Goal: Task Accomplishment & Management: Manage account settings

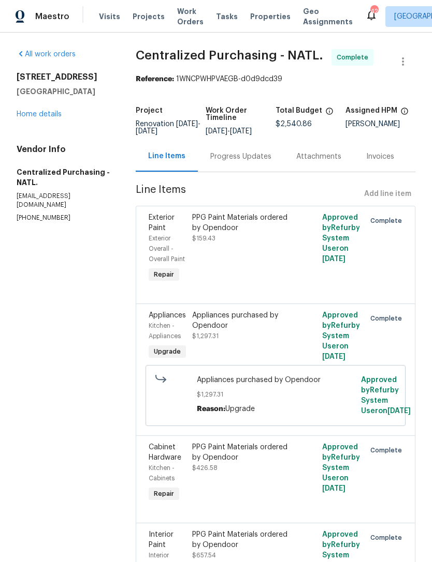
click at [42, 116] on link "Home details" at bounding box center [39, 114] width 45 height 7
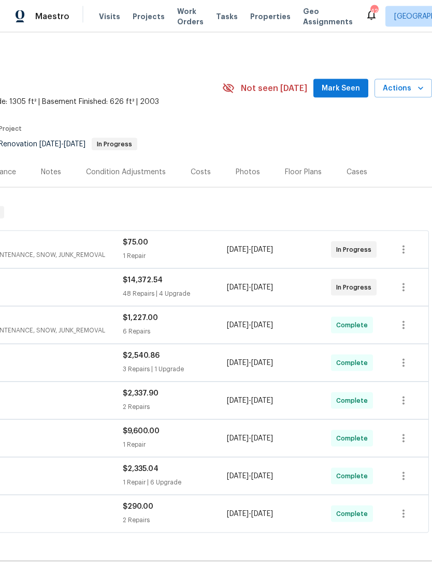
scroll to position [1, 0]
click at [343, 85] on span "Mark Seen" at bounding box center [340, 88] width 38 height 13
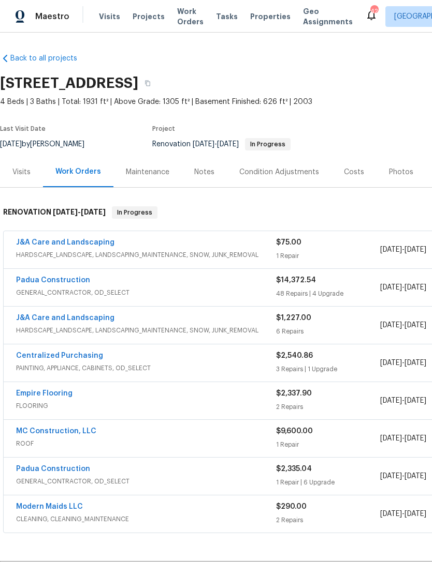
scroll to position [0, 0]
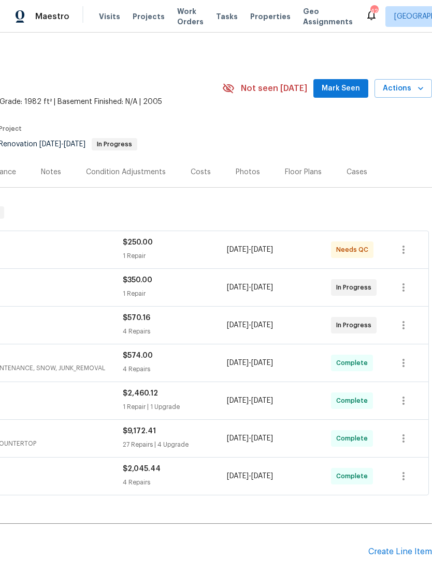
scroll to position [0, 153]
click at [348, 87] on span "Mark Seen" at bounding box center [340, 88] width 38 height 13
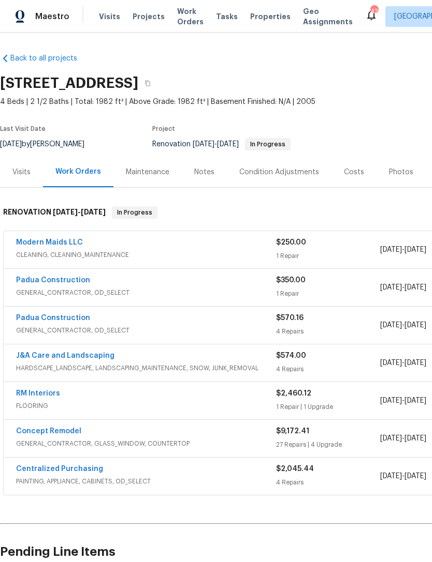
scroll to position [0, 0]
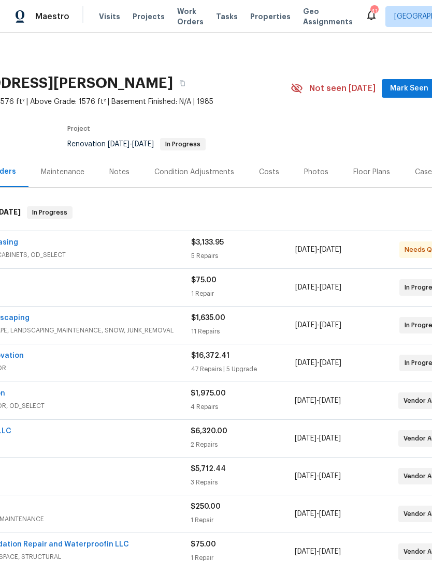
scroll to position [0, 86]
click at [405, 84] on span "Mark Seen" at bounding box center [408, 88] width 38 height 13
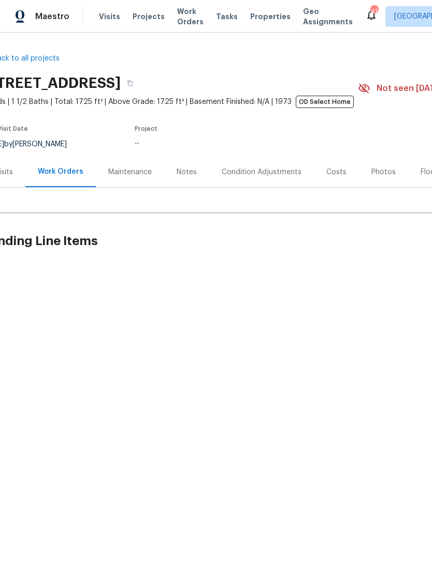
scroll to position [0, 17]
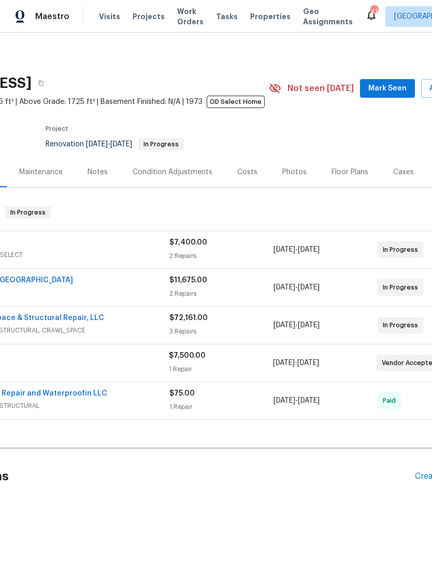
scroll to position [0, 107]
click at [379, 82] on span "Mark Seen" at bounding box center [386, 88] width 38 height 13
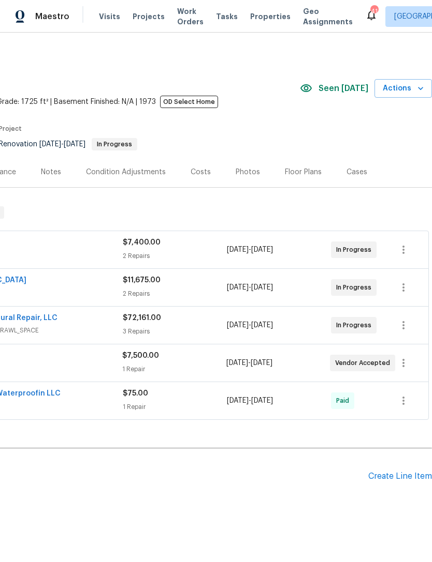
scroll to position [0, 153]
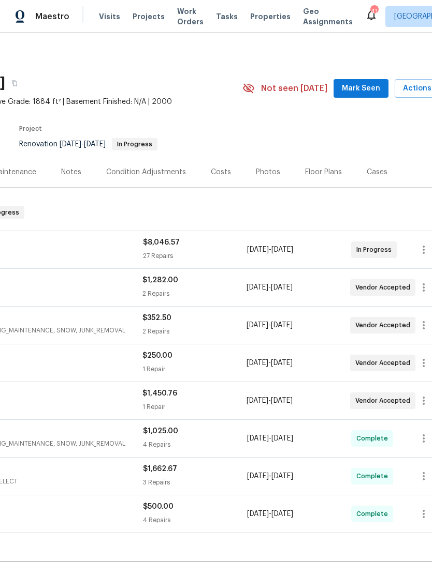
scroll to position [0, 132]
click at [358, 81] on button "Mark Seen" at bounding box center [361, 88] width 55 height 19
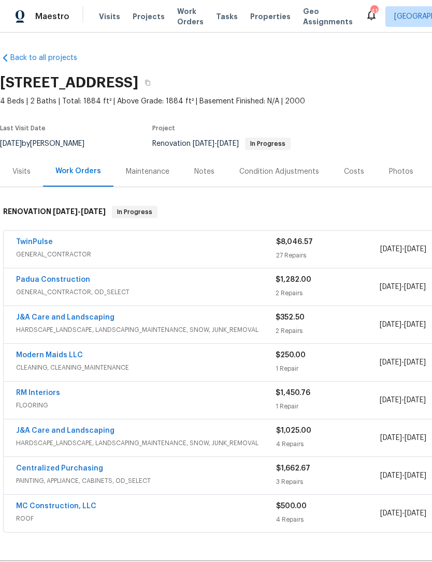
scroll to position [0, 0]
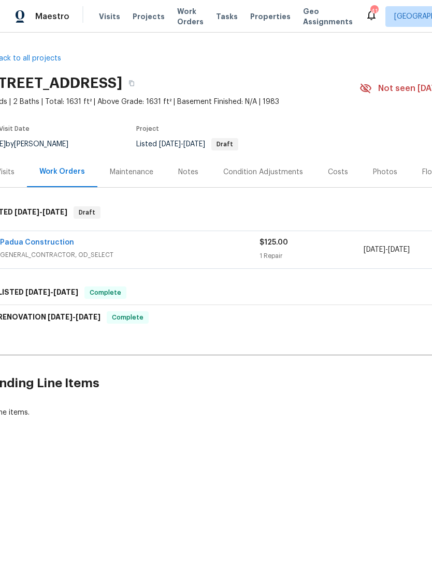
scroll to position [0, 16]
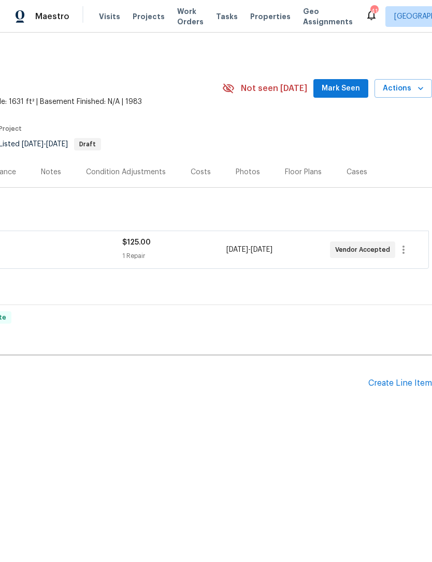
scroll to position [0, 153]
click at [344, 90] on span "Mark Seen" at bounding box center [340, 88] width 38 height 13
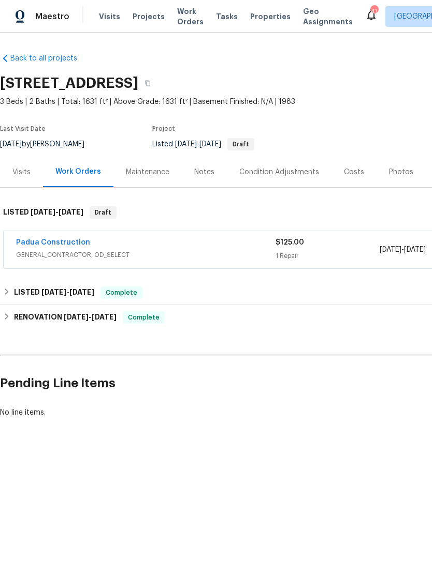
scroll to position [0, 0]
